Goal: Transaction & Acquisition: Purchase product/service

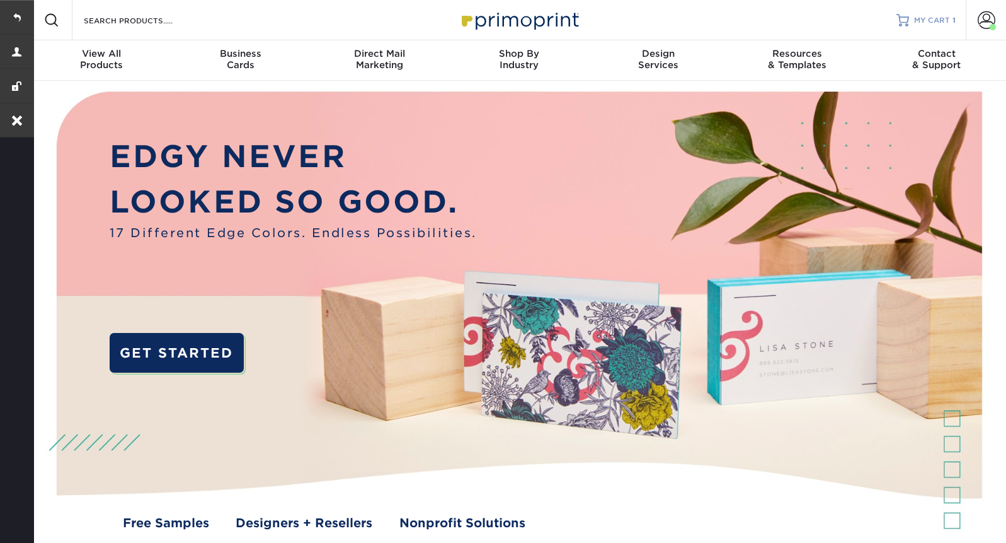
click at [933, 23] on span "MY CART" at bounding box center [932, 20] width 36 height 11
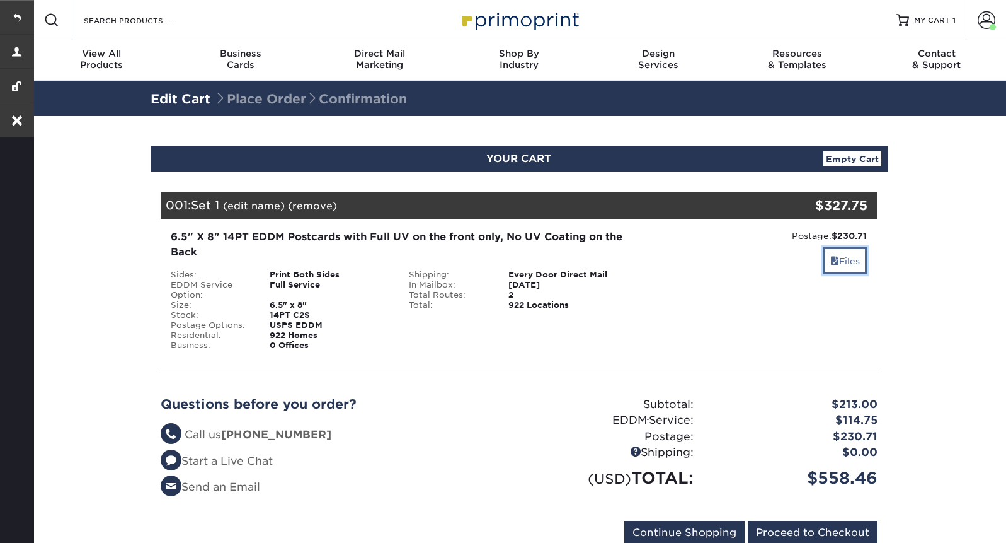
click at [845, 250] on link "Files" at bounding box center [845, 260] width 43 height 27
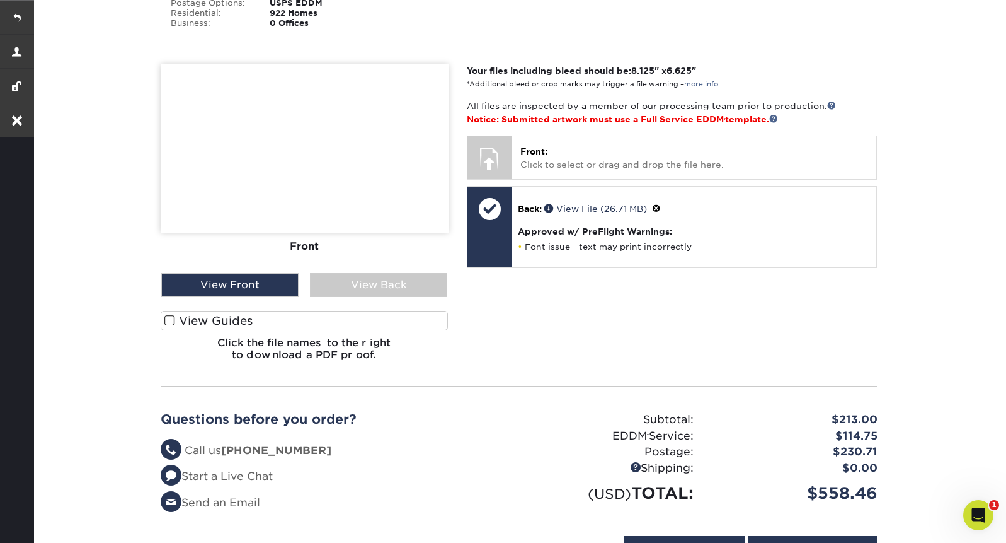
scroll to position [323, 0]
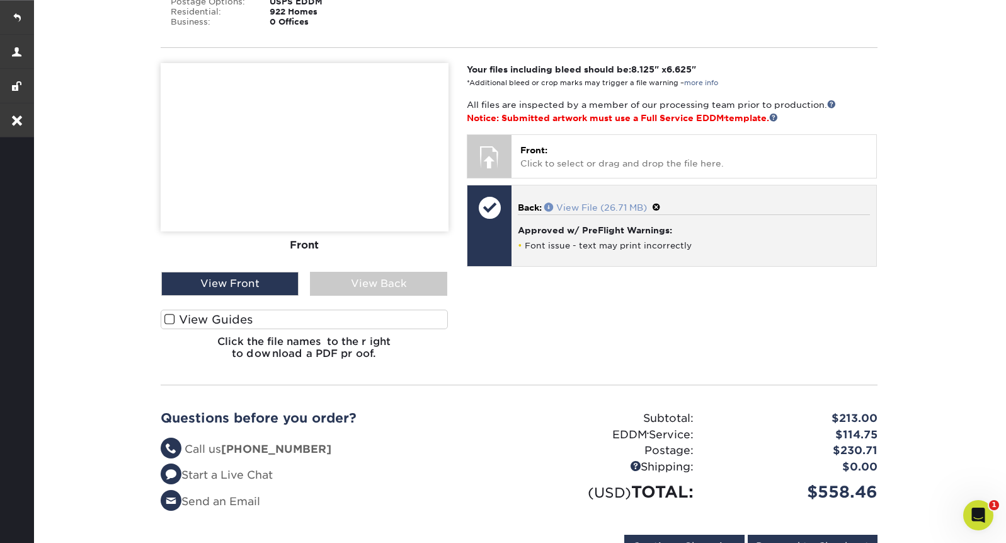
click at [597, 202] on link "View File (26.71 MB)" at bounding box center [595, 207] width 103 height 10
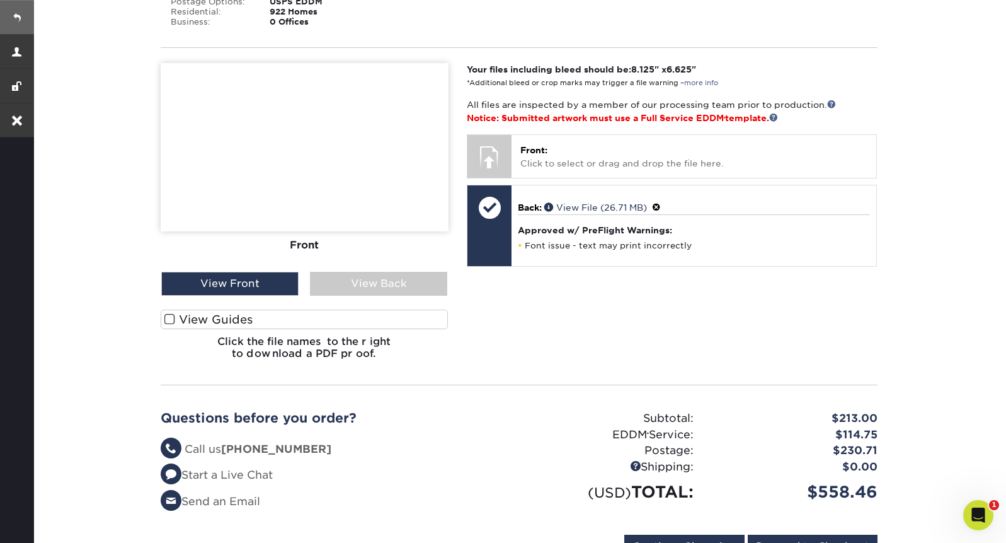
click at [18, 13] on link at bounding box center [17, 17] width 34 height 34
